Goal: Task Accomplishment & Management: Manage account settings

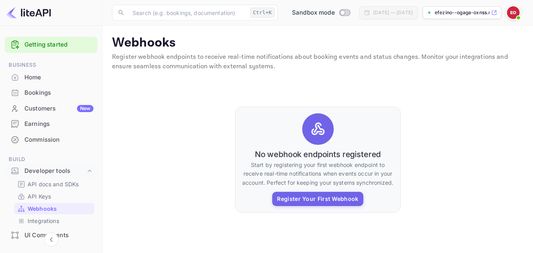
drag, startPoint x: 100, startPoint y: 124, endPoint x: 100, endPoint y: 119, distance: 5.1
click at [100, 119] on div "Getting started Business Home Bookings Customers New Earnings Commission Build …" at bounding box center [51, 226] width 102 height 385
click at [72, 84] on div "Home" at bounding box center [51, 77] width 93 height 15
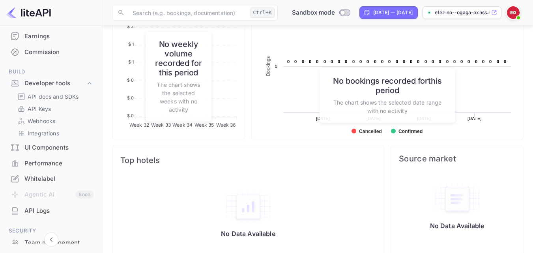
scroll to position [53, 0]
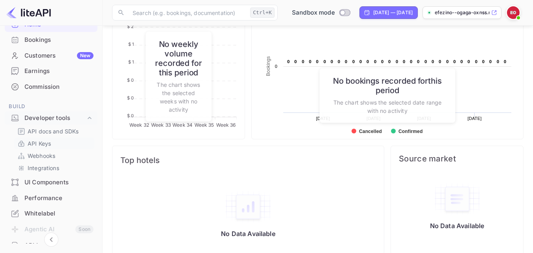
click at [70, 139] on div "API Keys" at bounding box center [54, 143] width 80 height 11
click at [39, 141] on p "API Keys" at bounding box center [39, 143] width 23 height 8
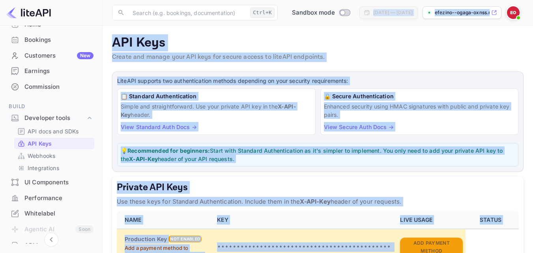
drag, startPoint x: 500, startPoint y: 234, endPoint x: 376, endPoint y: -8, distance: 271.3
click at [376, 0] on html "Getting started Business Home Bookings Customers New Earnings Commission Build …" at bounding box center [266, 253] width 533 height 507
copy body "Lor 9, 7155 — Ips 5, 6500 dolorsi--ametc-adipi.e... SED Doei Tempor inc utlabo …"
click at [217, 59] on p "Create and manage your API keys for secure access to liteAPI endpoints." at bounding box center [318, 57] width 412 height 9
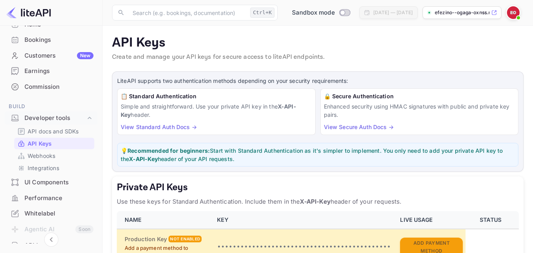
scroll to position [254, 0]
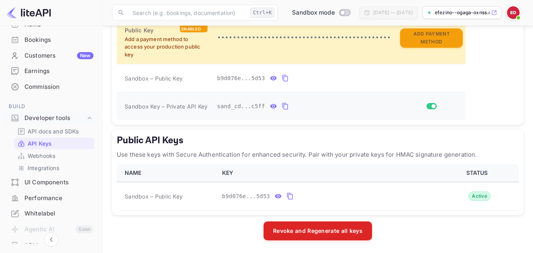
click at [270, 105] on icon "private api keys table" at bounding box center [273, 106] width 7 height 4
click at [373, 109] on button "private api keys table" at bounding box center [378, 106] width 10 height 13
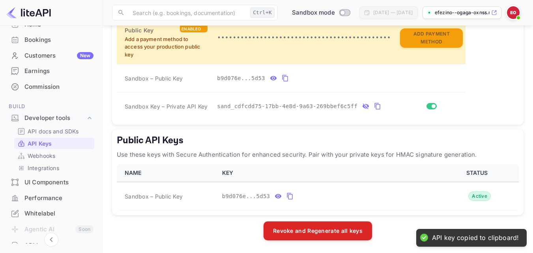
click at [362, 108] on icon "private api keys table" at bounding box center [365, 105] width 7 height 9
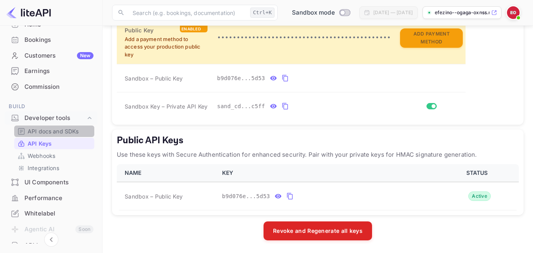
click at [69, 131] on p "API docs and SDKs" at bounding box center [53, 131] width 51 height 8
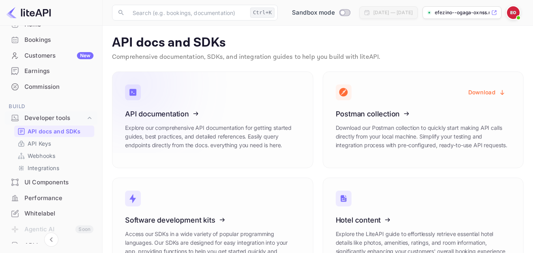
click at [183, 117] on icon at bounding box center [174, 112] width 123 height 81
click at [49, 141] on p "API Keys" at bounding box center [39, 143] width 23 height 8
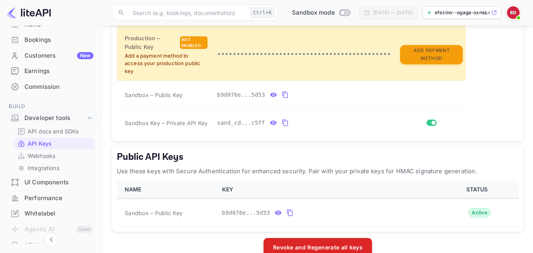
scroll to position [243, 0]
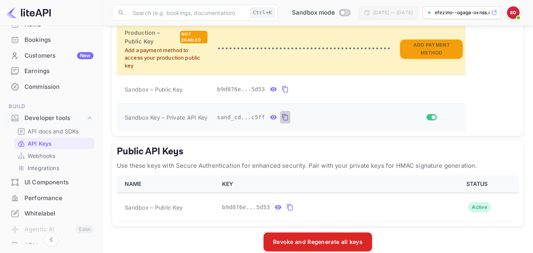
click at [282, 120] on icon "private api keys table" at bounding box center [285, 117] width 7 height 9
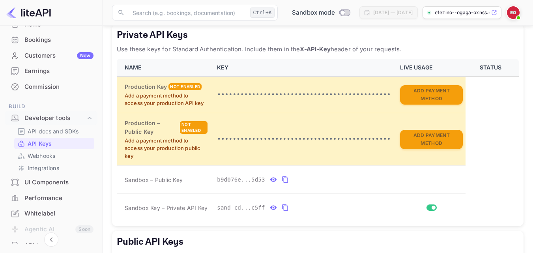
scroll to position [157, 0]
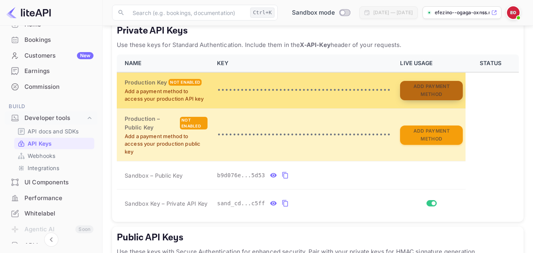
click at [422, 97] on button "Add Payment Method" at bounding box center [431, 90] width 63 height 19
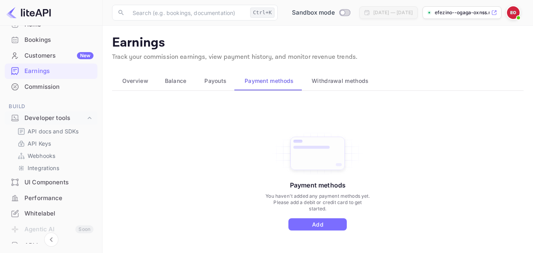
scroll to position [42, 0]
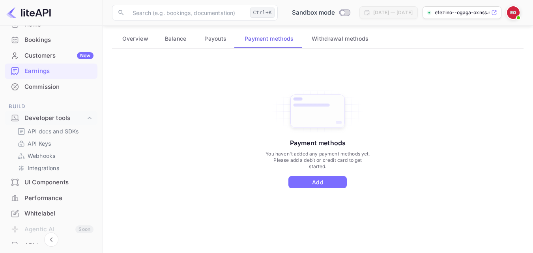
click at [315, 175] on div "Payment methods You haven't added any payment methods yet. Please add a debit o…" at bounding box center [318, 139] width 106 height 100
click at [316, 182] on button "Add" at bounding box center [318, 182] width 58 height 12
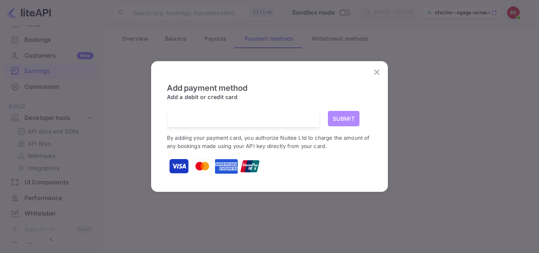
click at [352, 120] on button "Submit" at bounding box center [344, 118] width 32 height 15
click at [349, 121] on button "Submit" at bounding box center [344, 118] width 32 height 15
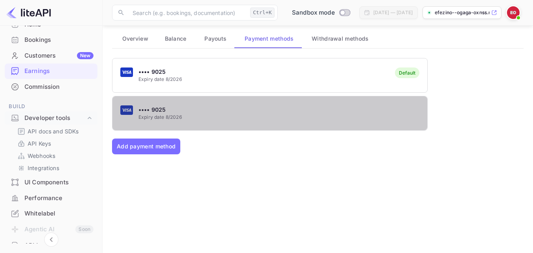
click at [402, 128] on div "•••• 9025 Expiry date 8/2026" at bounding box center [270, 113] width 315 height 31
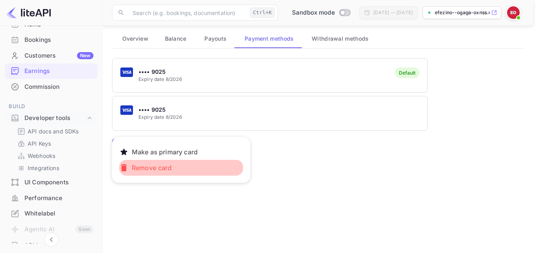
click at [225, 168] on button "Remove card" at bounding box center [181, 168] width 124 height 16
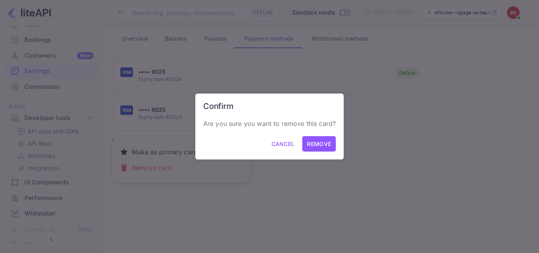
click at [307, 146] on button "Remove" at bounding box center [319, 143] width 34 height 15
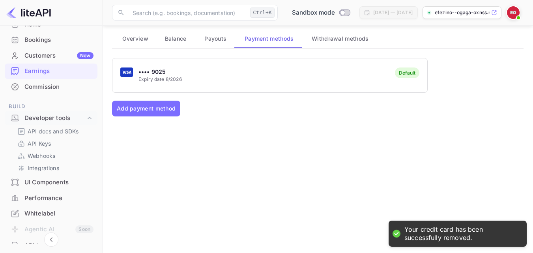
click at [355, 38] on span "Withdrawal methods" at bounding box center [340, 38] width 57 height 9
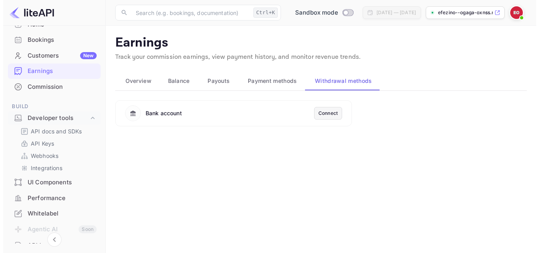
scroll to position [0, 0]
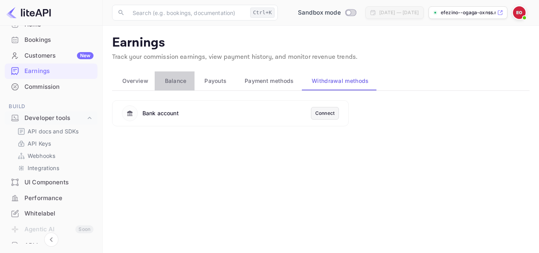
click at [176, 85] on span "Balance" at bounding box center [176, 80] width 22 height 9
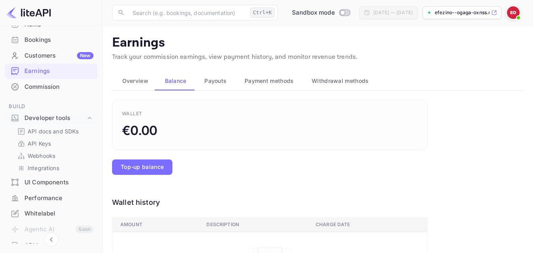
click at [134, 86] on button "Overview" at bounding box center [133, 80] width 43 height 19
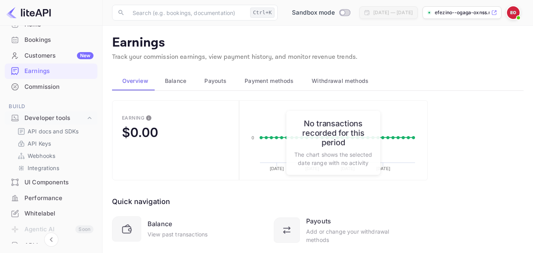
click at [163, 82] on div "Balance" at bounding box center [174, 80] width 27 height 9
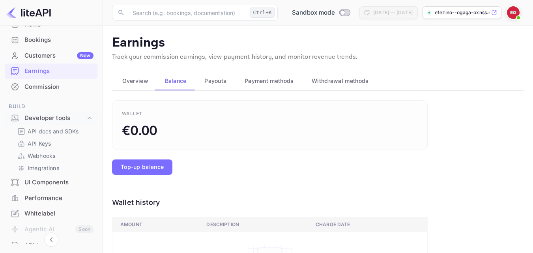
click at [227, 77] on div "Payouts" at bounding box center [215, 80] width 28 height 9
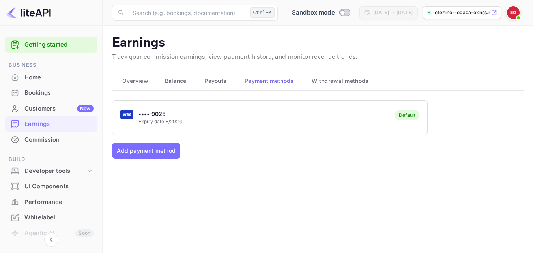
click at [331, 76] on span "Withdrawal methods" at bounding box center [340, 80] width 57 height 9
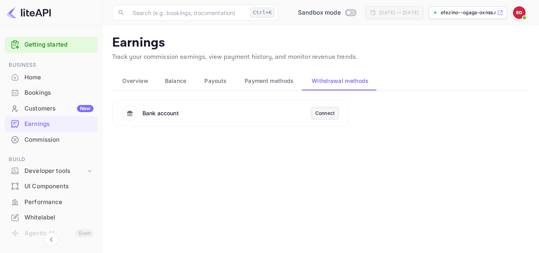
click at [331, 110] on div "Connect" at bounding box center [324, 113] width 19 height 7
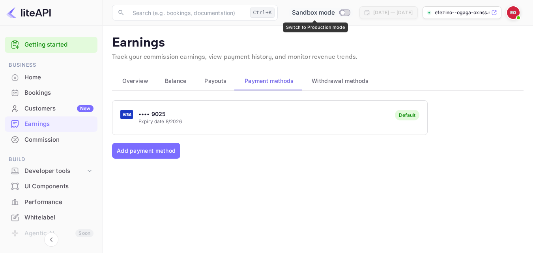
click at [337, 12] on input "Switch to Production mode" at bounding box center [343, 12] width 16 height 5
checkbox input "true"
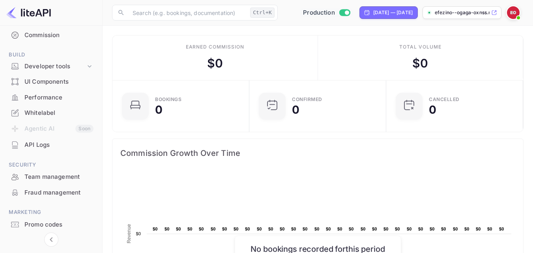
scroll to position [107, 0]
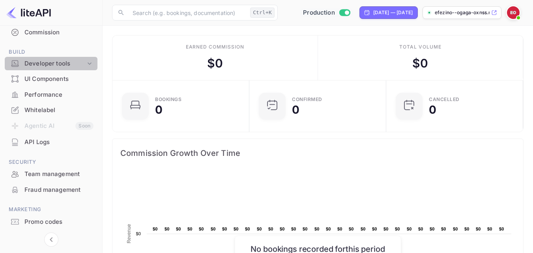
click at [88, 68] on div "Developer tools" at bounding box center [51, 64] width 93 height 14
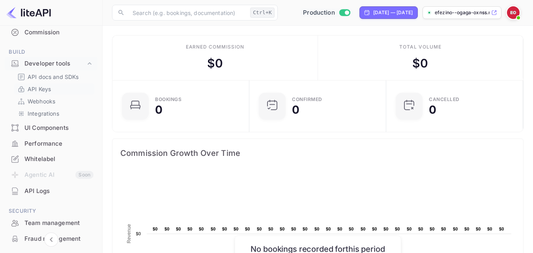
click at [81, 84] on div "API Keys" at bounding box center [54, 88] width 80 height 11
click at [45, 87] on p "API Keys" at bounding box center [39, 89] width 23 height 8
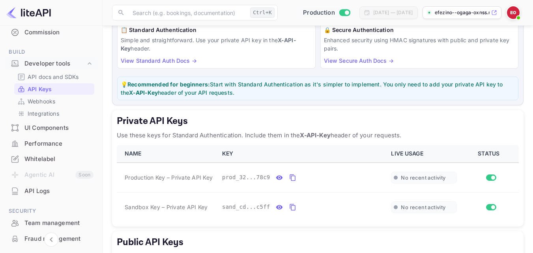
scroll to position [84, 0]
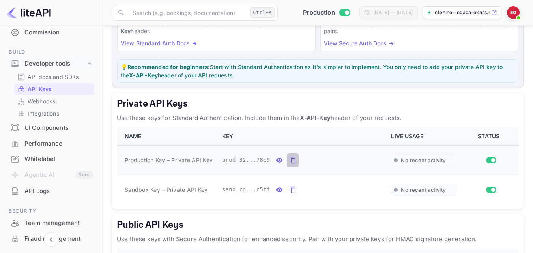
click at [292, 158] on icon "private api keys table" at bounding box center [292, 160] width 7 height 9
